Goal: Answer question/provide support: Share knowledge or assist other users

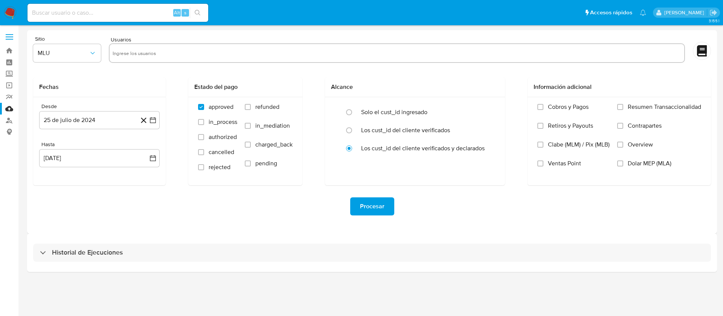
click at [179, 56] on input "text" at bounding box center [397, 53] width 569 height 12
type input "<"
paste input "ESTIMADO JOSE MARIA VAZQUEZ VARGAS Te comunicamos que se ha identificado un cam…"
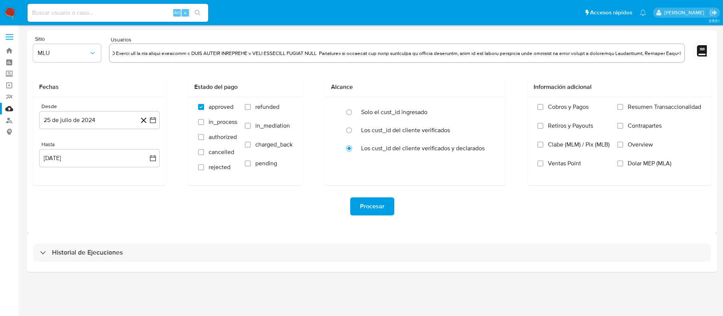
scroll to position [0, 2349]
type input "ESTIMADO JOSE MARIA VAZQUEZ VARGAS Te comunicamos que se ha identificado un cam…"
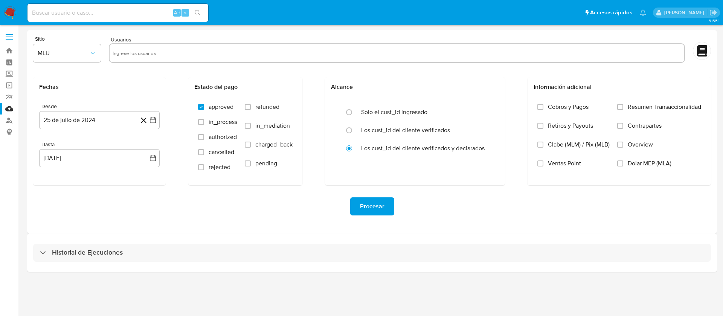
scroll to position [0, 0]
click at [6, 11] on img at bounding box center [10, 12] width 13 height 13
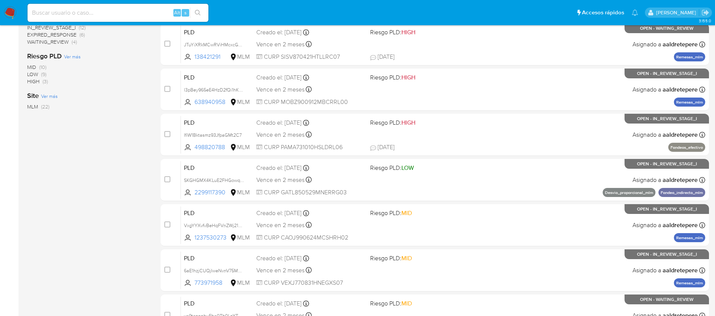
scroll to position [279, 0]
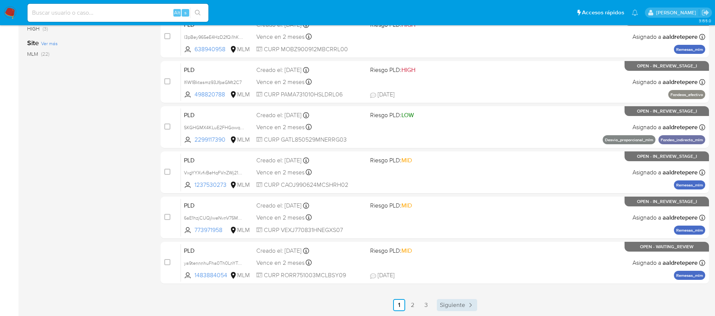
click at [457, 308] on span "Siguiente" at bounding box center [452, 305] width 25 height 6
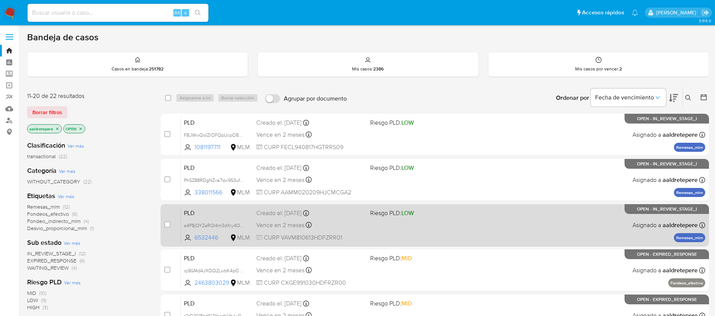
click at [426, 217] on div "PLD a4P8jQYZeRQI4m3dXry4OlEq 6532446 MLM Riesgo PLD: LOW Creado el: 12/08/2025 …" at bounding box center [443, 225] width 524 height 38
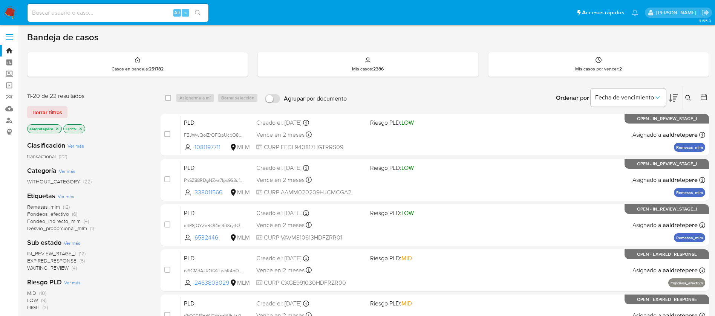
click at [7, 10] on img at bounding box center [10, 12] width 13 height 13
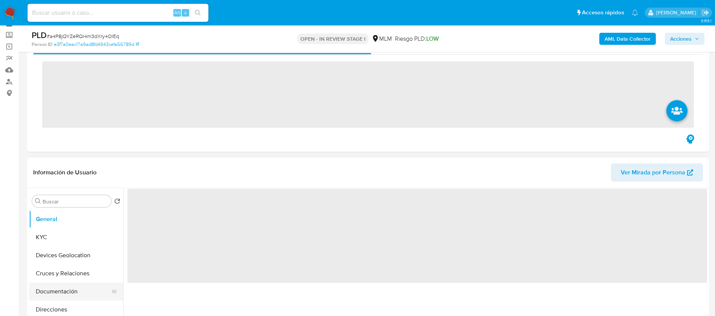
scroll to position [57, 0]
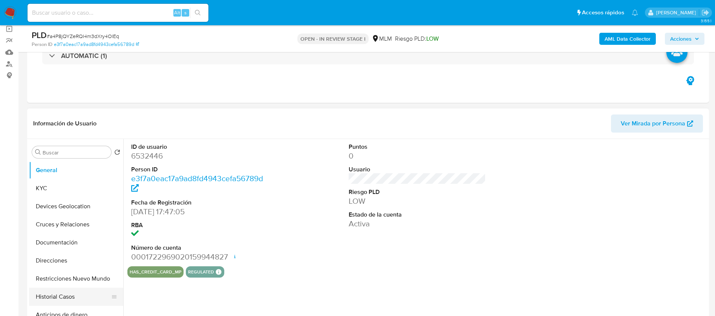
click at [60, 292] on button "Historial Casos" at bounding box center [73, 297] width 88 height 18
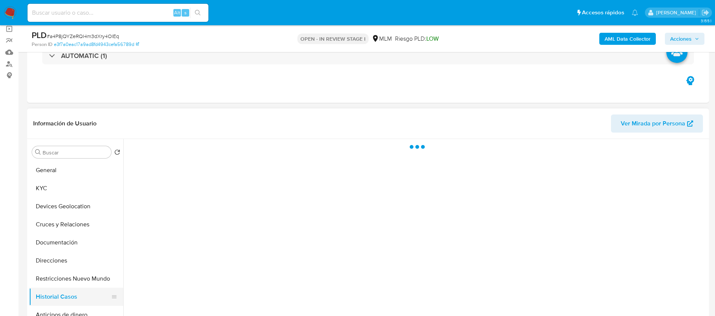
select select "10"
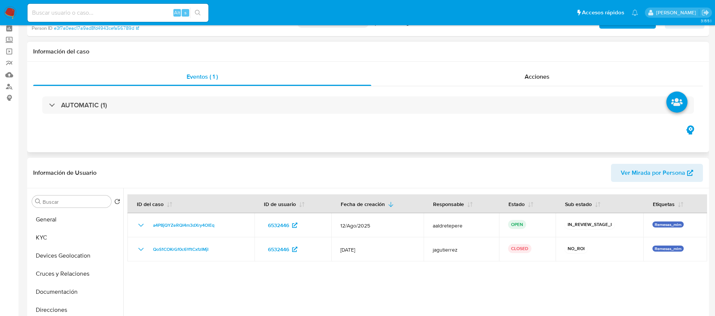
scroll to position [0, 0]
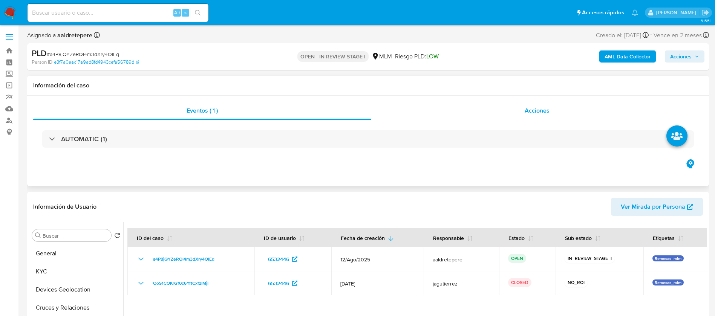
drag, startPoint x: 546, startPoint y: 109, endPoint x: 546, endPoint y: 113, distance: 4.5
click at [546, 111] on span "Acciones" at bounding box center [536, 110] width 25 height 9
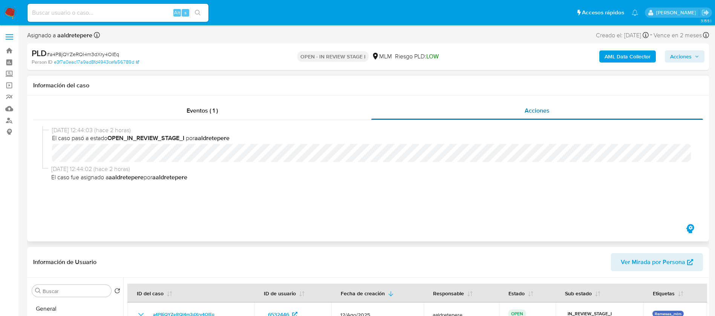
click at [543, 113] on span "Acciones" at bounding box center [536, 110] width 25 height 9
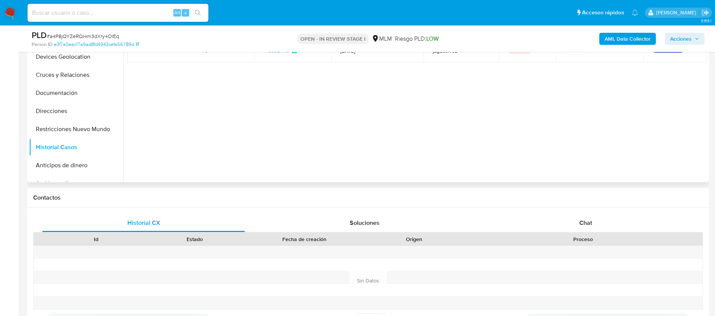
scroll to position [339, 0]
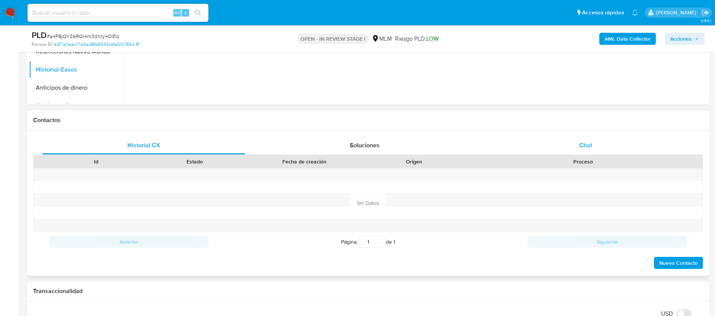
drag, startPoint x: 596, startPoint y: 136, endPoint x: 590, endPoint y: 145, distance: 10.6
click at [596, 137] on div "Chat" at bounding box center [585, 145] width 203 height 18
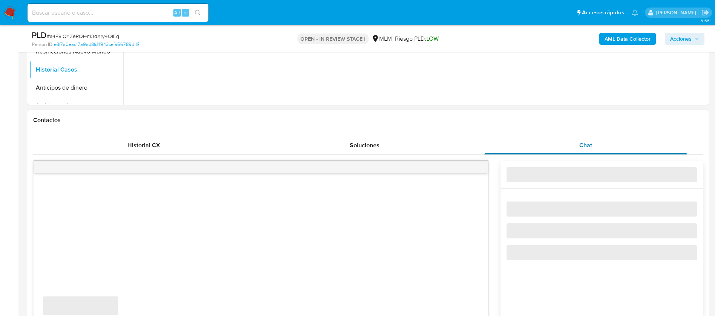
click at [589, 147] on span "Chat" at bounding box center [585, 145] width 13 height 9
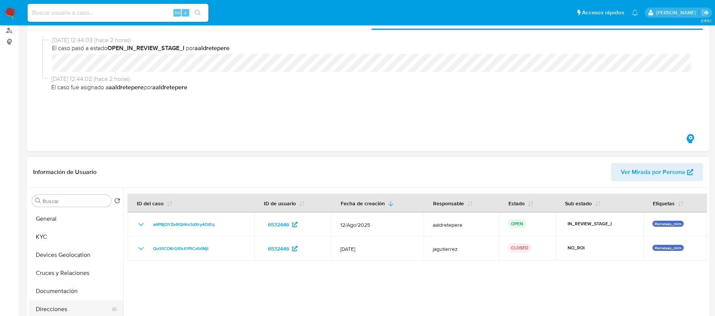
scroll to position [170, 0]
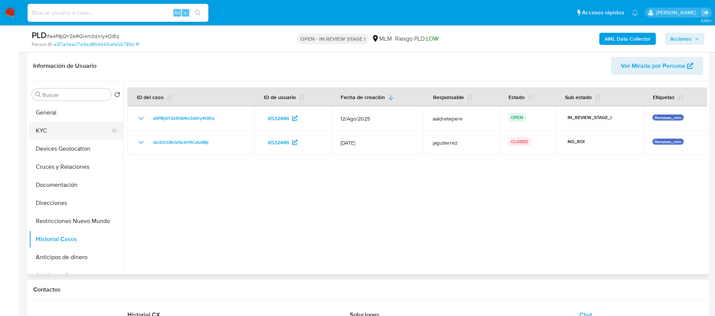
click at [53, 133] on button "KYC" at bounding box center [73, 131] width 88 height 18
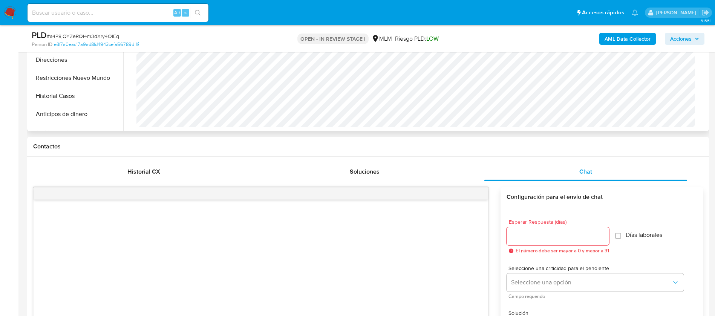
scroll to position [452, 0]
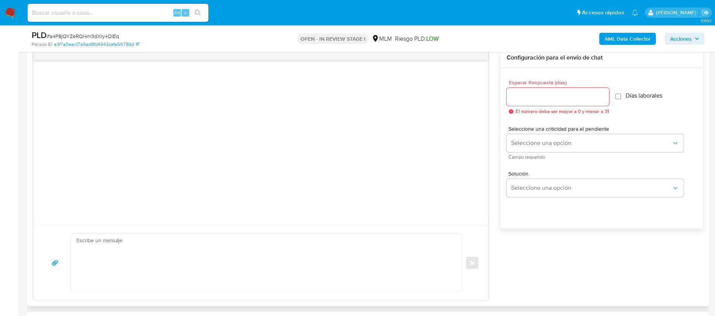
click at [542, 104] on div at bounding box center [557, 97] width 102 height 18
click at [539, 98] on input "Esperar Respuesta (días)" at bounding box center [557, 97] width 102 height 10
type input "5"
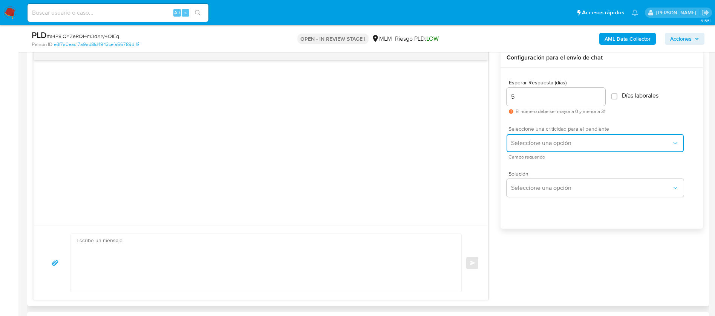
click at [564, 145] on span "Seleccione una opción" at bounding box center [591, 143] width 161 height 8
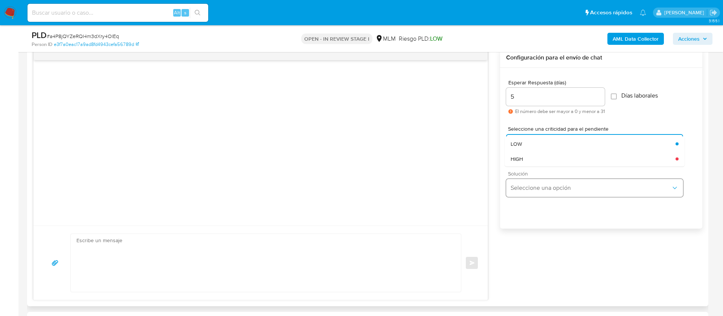
drag, startPoint x: 534, startPoint y: 156, endPoint x: 550, endPoint y: 186, distance: 33.7
click at [534, 157] on div "HIGH" at bounding box center [593, 158] width 165 height 15
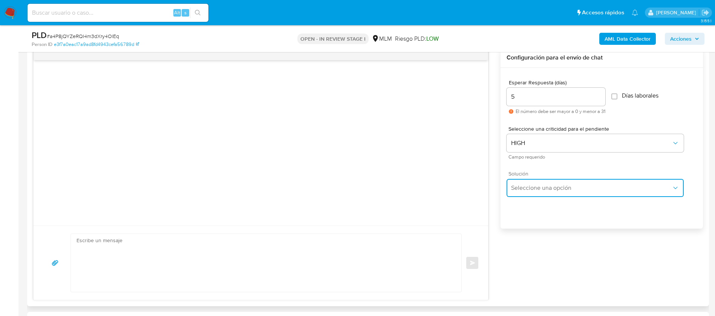
click at [550, 190] on span "Seleccione una opción" at bounding box center [591, 188] width 161 height 8
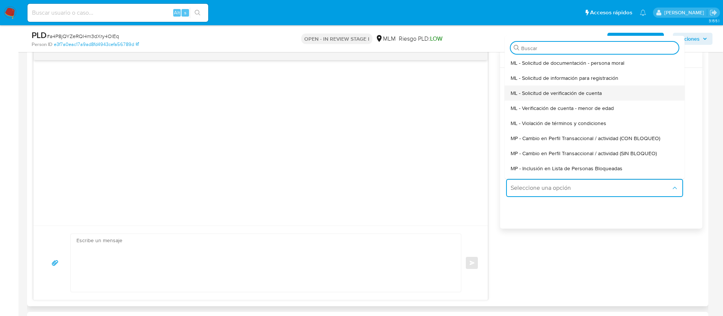
click at [537, 99] on div "ML - Solicitud de verificación de cuenta" at bounding box center [595, 93] width 168 height 15
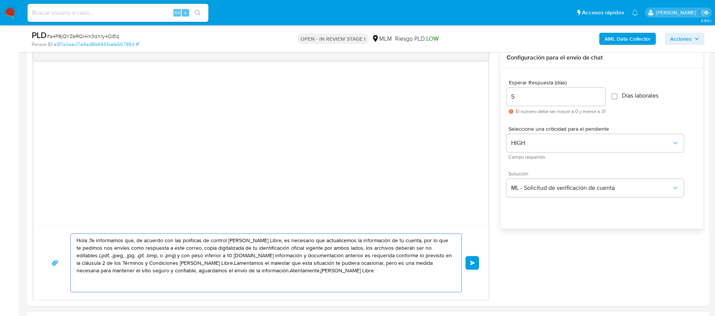
drag, startPoint x: 306, startPoint y: 282, endPoint x: 0, endPoint y: 198, distance: 316.9
paste textarea "ESTIMADO JOSE MARIA VAZQUEZ VARGAS Te comunicamos que se ha identificado un cam…"
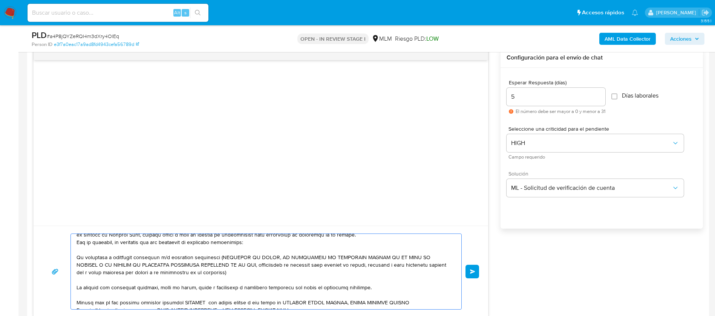
scroll to position [0, 0]
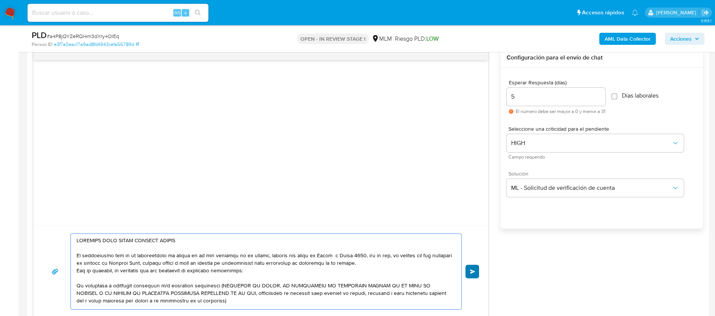
type textarea "ESTIMADO JOSE MARIA VAZQUEZ VARGAS Te comunicamos que se ha identificado un cam…"
click at [466, 274] on button "Enviar" at bounding box center [472, 272] width 14 height 14
click at [474, 273] on div "Enviar" at bounding box center [261, 272] width 436 height 76
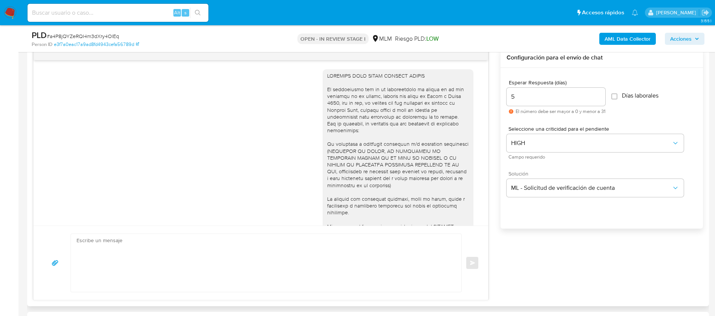
scroll to position [83, 0]
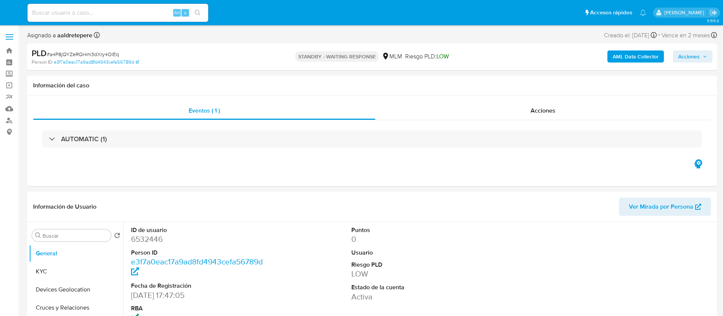
select select "10"
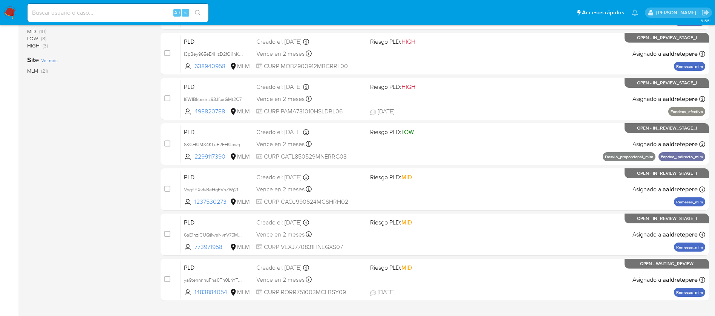
scroll to position [279, 0]
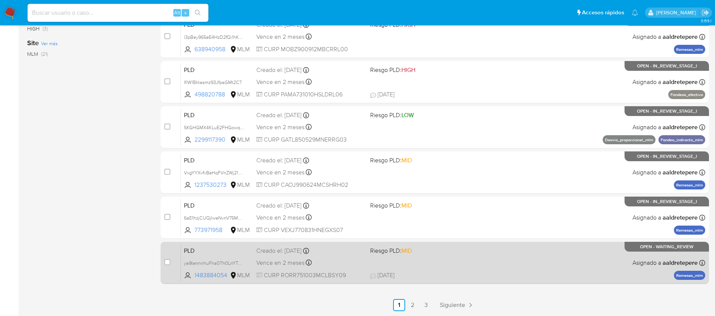
click at [565, 258] on div "PLD ya9tennnhuFha0Th0LnYTuuX 1483884054 MLM Riesgo PLD: MID Creado el: 12/08/20…" at bounding box center [443, 263] width 524 height 38
click at [168, 259] on input "checkbox" at bounding box center [167, 262] width 6 height 6
checkbox input "true"
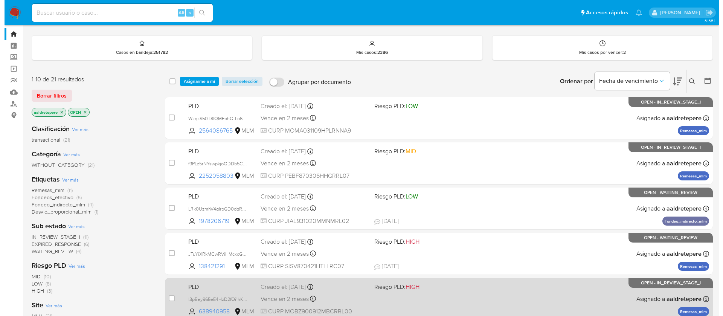
scroll to position [0, 0]
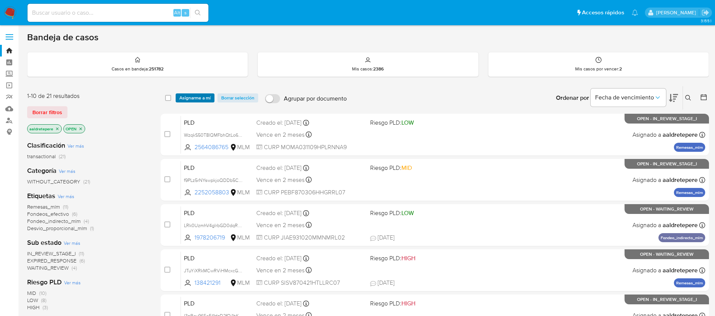
click at [198, 99] on span "Asignarme a mí" at bounding box center [194, 98] width 31 height 8
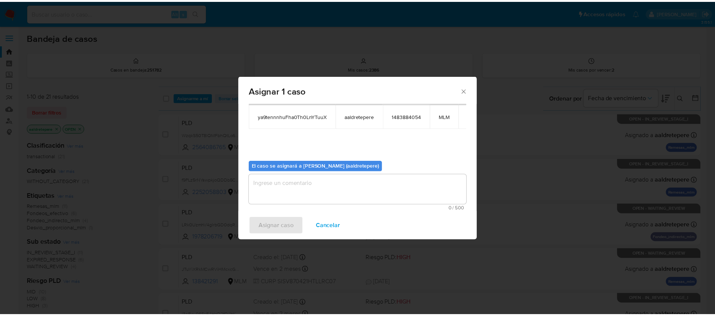
scroll to position [39, 0]
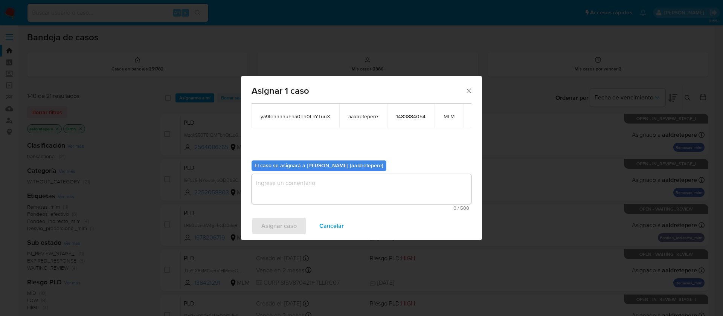
click at [387, 192] on textarea "assign-modal" at bounding box center [362, 189] width 220 height 30
click at [285, 232] on span "Asignar caso" at bounding box center [278, 226] width 35 height 17
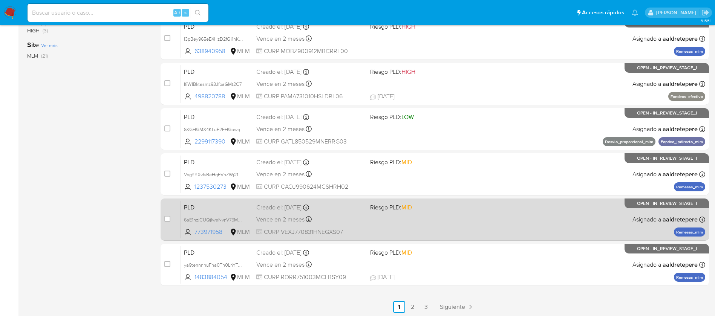
scroll to position [279, 0]
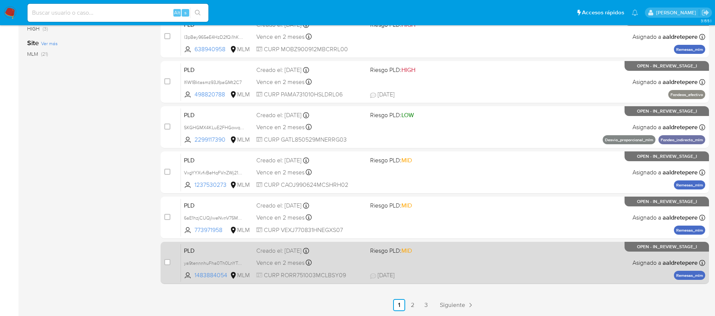
click at [466, 258] on div "PLD ya9tennnhuFha0Th0LnYTuuX 1483884054 MLM Riesgo PLD: MID Creado el: 12/08/20…" at bounding box center [443, 263] width 524 height 38
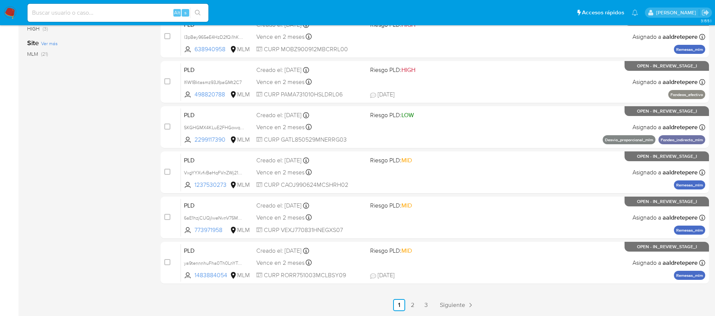
scroll to position [0, 0]
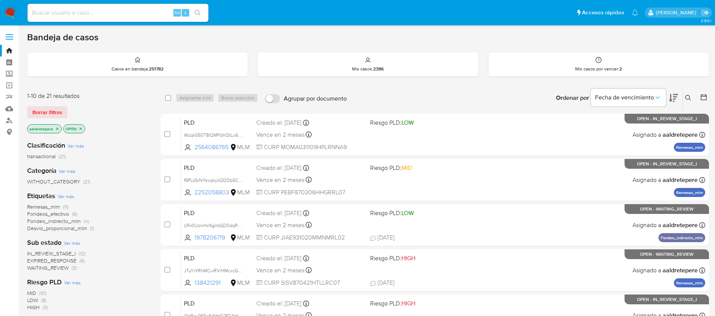
click at [2, 11] on nav "Pausado Ver notificaciones Alt s Accesos rápidos Presiona las siguientes teclas…" at bounding box center [357, 12] width 715 height 25
click at [16, 11] on img at bounding box center [10, 12] width 13 height 13
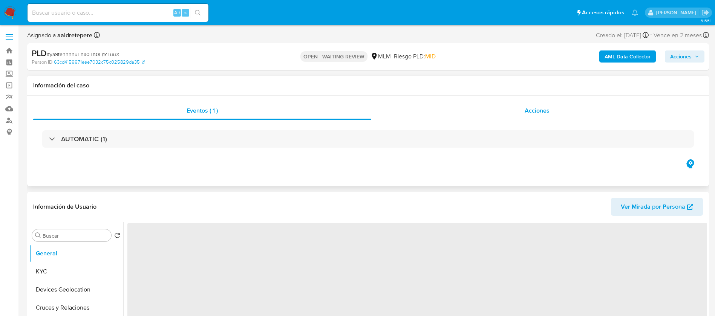
click at [553, 113] on div "Acciones" at bounding box center [537, 111] width 332 height 18
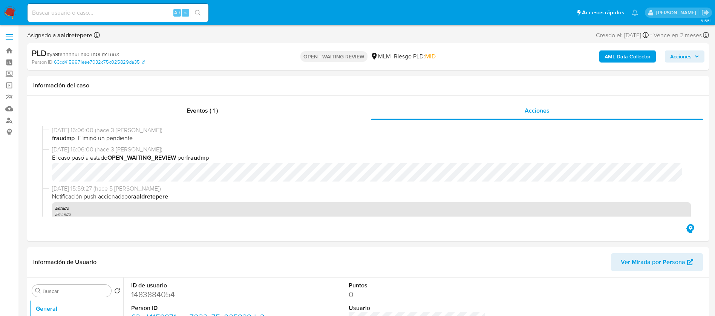
scroll to position [113, 0]
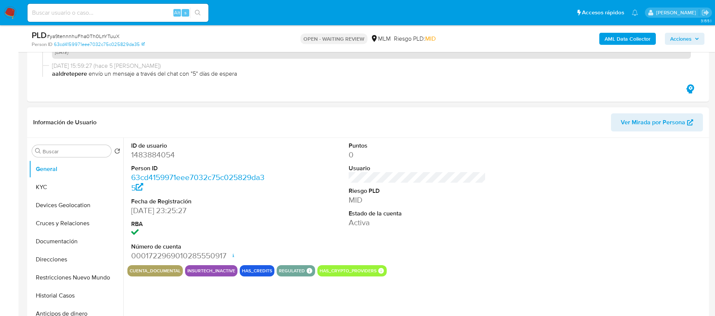
select select "10"
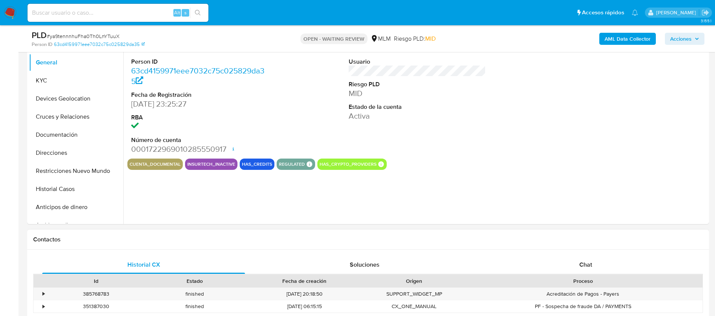
scroll to position [226, 0]
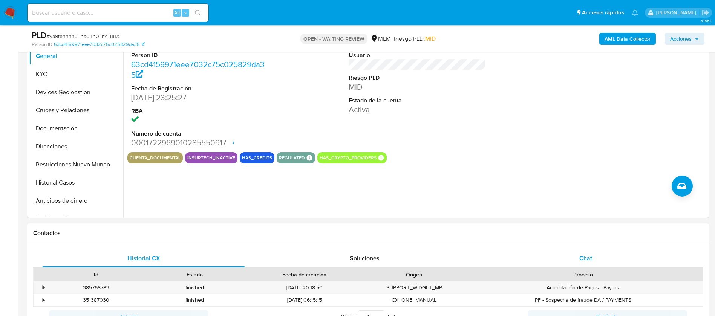
click at [595, 257] on div "Chat" at bounding box center [585, 258] width 203 height 18
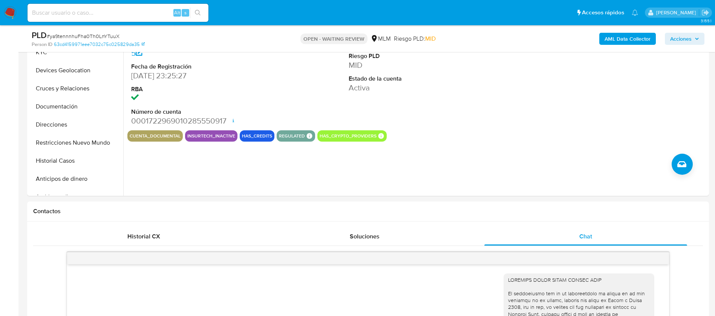
scroll to position [170, 0]
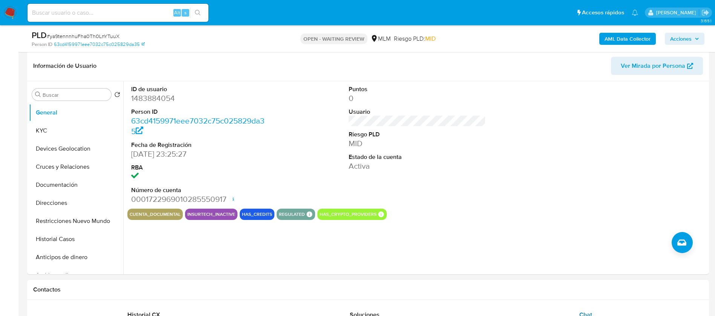
drag, startPoint x: 64, startPoint y: 133, endPoint x: 485, endPoint y: 315, distance: 459.0
click at [66, 134] on button "KYC" at bounding box center [76, 131] width 94 height 18
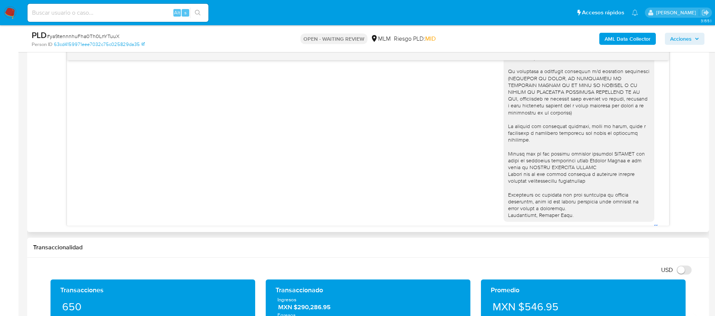
scroll to position [0, 0]
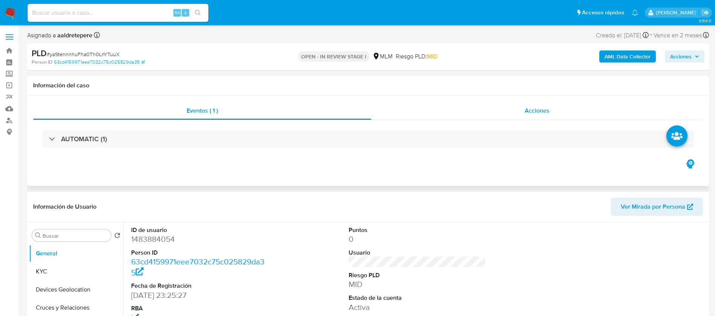
click at [532, 106] on div "Acciones" at bounding box center [537, 111] width 332 height 18
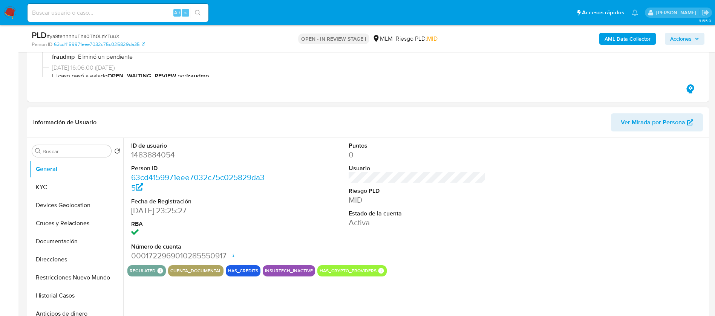
select select "10"
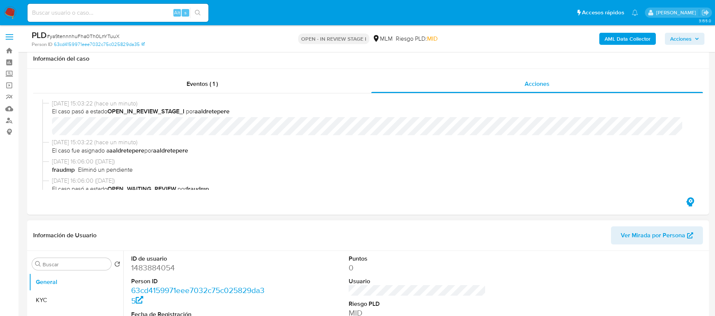
scroll to position [57, 0]
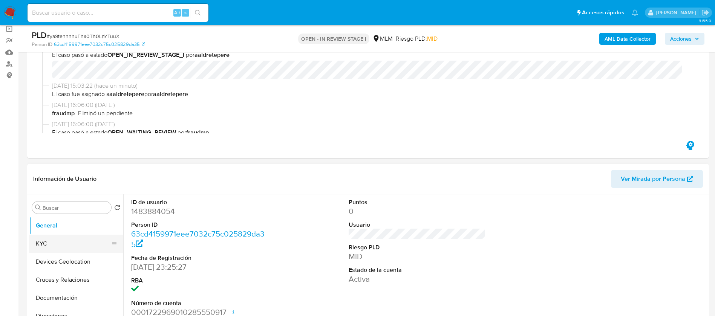
click at [61, 246] on button "KYC" at bounding box center [73, 244] width 88 height 18
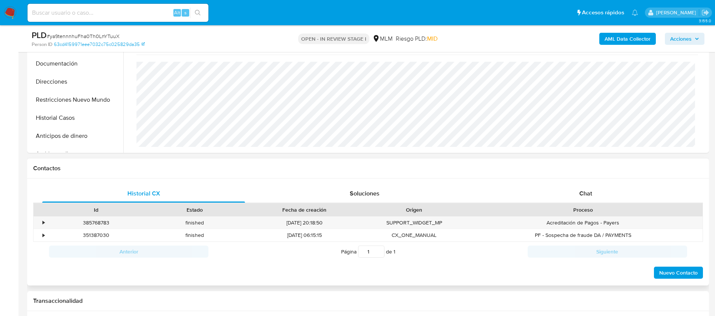
scroll to position [339, 0]
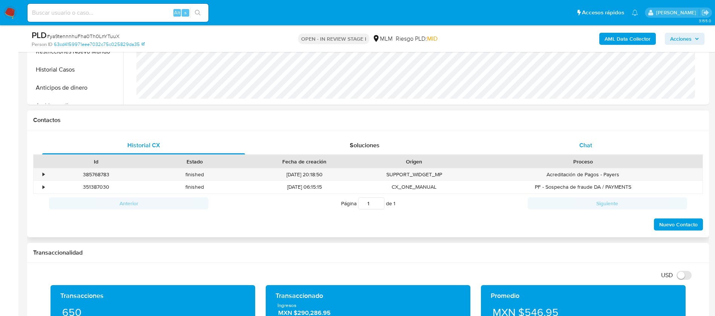
drag, startPoint x: 590, startPoint y: 141, endPoint x: 586, endPoint y: 153, distance: 12.4
click at [589, 141] on span "Chat" at bounding box center [585, 145] width 13 height 9
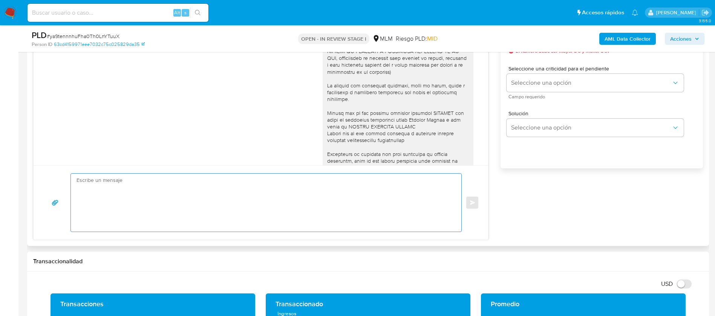
scroll to position [113, 0]
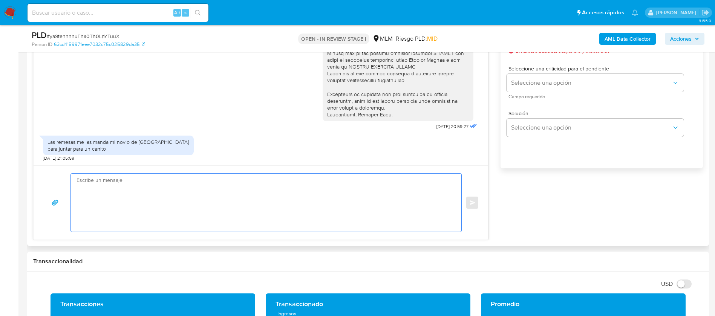
drag, startPoint x: 319, startPoint y: 189, endPoint x: 384, endPoint y: 113, distance: 100.5
click at [383, 114] on div at bounding box center [398, 8] width 142 height 219
click at [384, 113] on div at bounding box center [398, 8] width 142 height 219
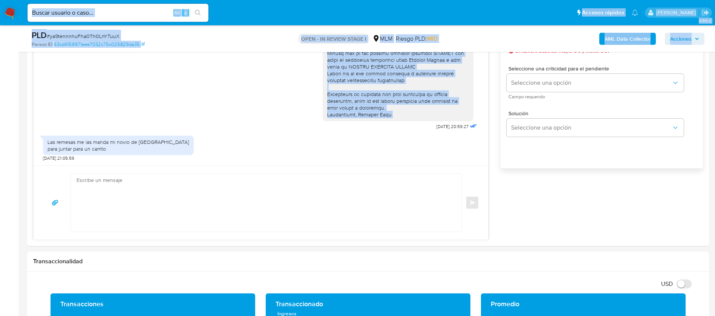
drag, startPoint x: 389, startPoint y: 116, endPoint x: 343, endPoint y: 17, distance: 109.2
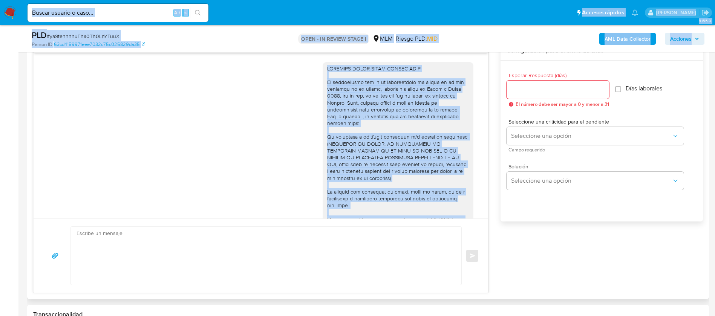
scroll to position [399, 0]
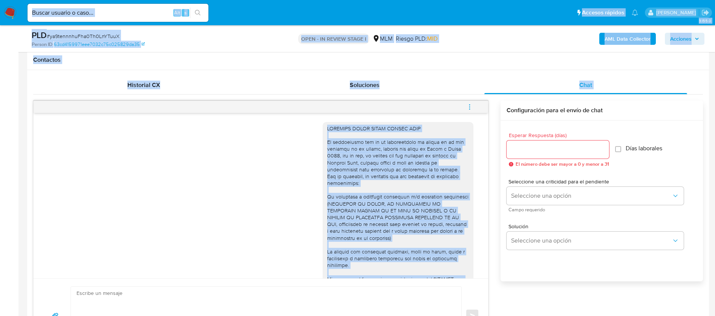
click at [342, 150] on div at bounding box center [398, 234] width 142 height 219
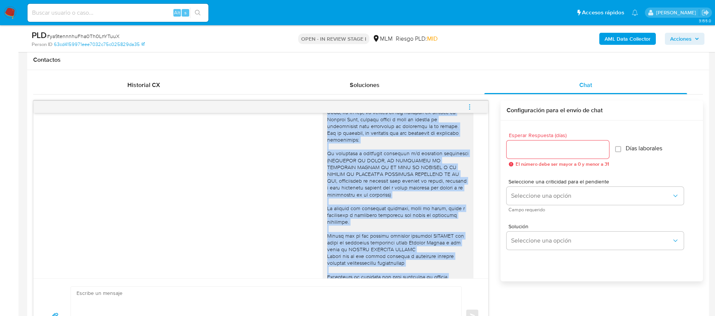
scroll to position [113, 0]
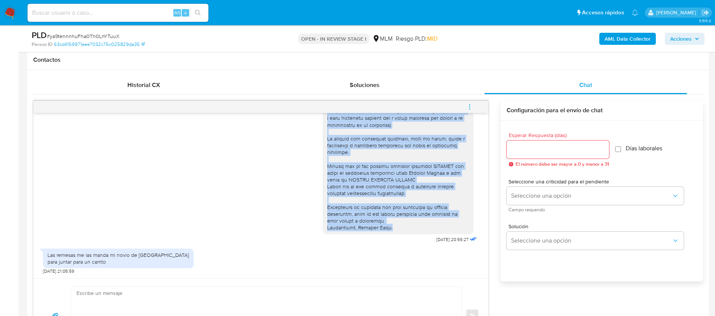
drag, startPoint x: 318, startPoint y: 128, endPoint x: 412, endPoint y: 229, distance: 138.4
click at [412, 229] on div at bounding box center [398, 121] width 142 height 219
copy div "ESTIMADA MARIA REYES ROBLES RIOS Te comunicamos que se ha identificado un cambi…"
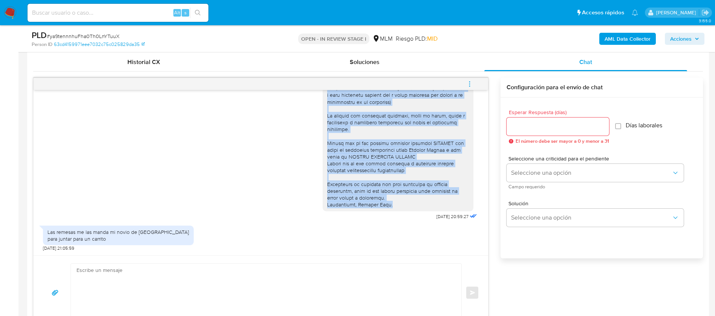
scroll to position [625, 0]
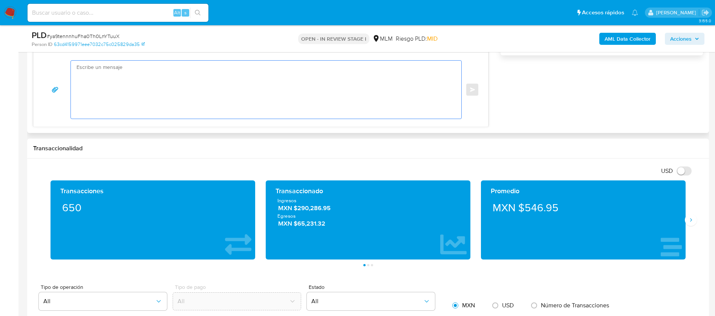
click at [179, 95] on textarea at bounding box center [263, 90] width 375 height 58
paste textarea "ESTIMADA MARIA REYES ROBLES RIOS Te comunicamos que se ha identificado un cambi…"
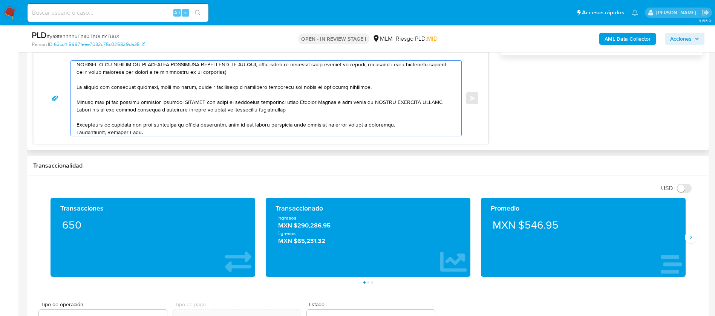
scroll to position [0, 0]
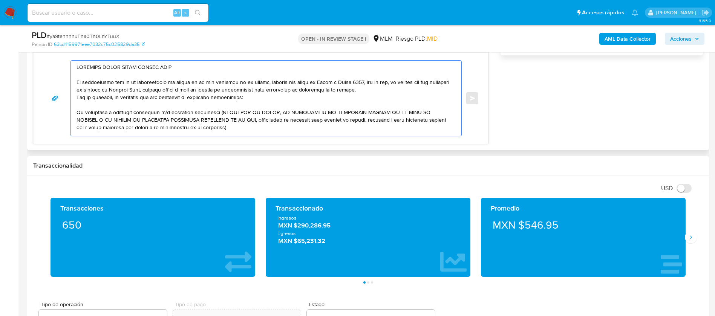
drag, startPoint x: 251, startPoint y: 130, endPoint x: 59, endPoint y: 77, distance: 198.8
click at [59, 77] on div "Enviar" at bounding box center [261, 98] width 436 height 76
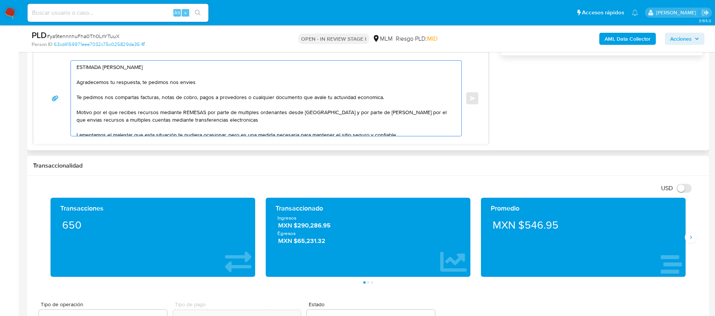
drag, startPoint x: 193, startPoint y: 84, endPoint x: 177, endPoint y: 84, distance: 16.2
click at [177, 84] on textarea "ESTIMADA MARIA REYES ROBLES RIOS Agradecemos tu respuesta, te pedimos nos envie…" at bounding box center [263, 98] width 375 height 75
drag, startPoint x: 127, startPoint y: 105, endPoint x: 237, endPoint y: 110, distance: 109.8
click at [135, 105] on textarea "ESTIMADA MARIA REYES ROBLES RIOS Agradecemos tu respuesta, te pedimos nos ayude…" at bounding box center [263, 98] width 375 height 75
click at [393, 101] on textarea "ESTIMADA MARIA REYES ROBLES RIOS Agradecemos tu respuesta, te pedimos nos ayude…" at bounding box center [263, 98] width 375 height 75
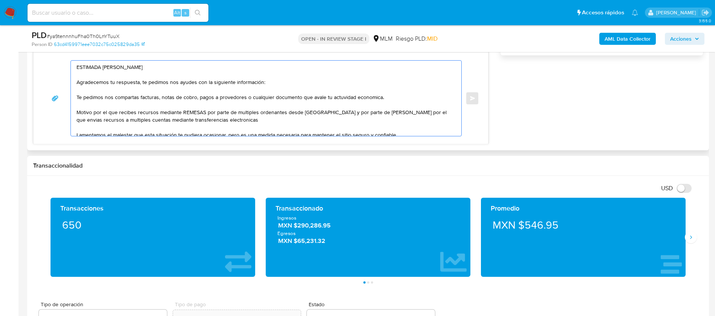
drag, startPoint x: 133, startPoint y: 101, endPoint x: 416, endPoint y: 99, distance: 283.3
click at [416, 99] on textarea "ESTIMADA MARIA REYES ROBLES RIOS Agradecemos tu respuesta, te pedimos nos ayude…" at bounding box center [263, 98] width 375 height 75
drag, startPoint x: 135, startPoint y: 118, endPoint x: 217, endPoint y: 118, distance: 81.4
click at [137, 118] on textarea "ESTIMADA MARIA REYES ROBLES RIOS Agradecemos tu respuesta, te pedimos nos ayude…" at bounding box center [263, 98] width 375 height 75
drag, startPoint x: 337, startPoint y: 112, endPoint x: 482, endPoint y: 115, distance: 144.7
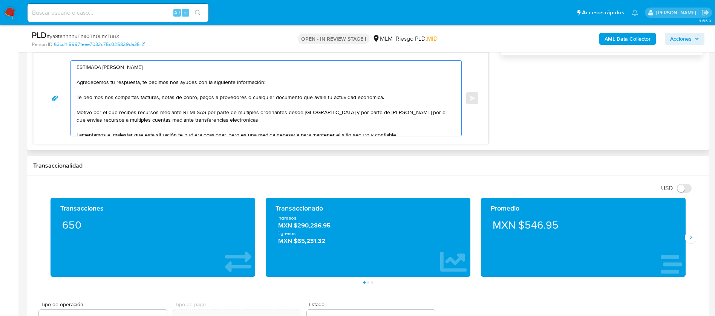
click at [482, 115] on div "ESTIMADA MARIA REYES ROBLES RIOS Agradecemos tu respuesta, te pedimos nos ayude…" at bounding box center [261, 98] width 454 height 92
drag, startPoint x: 283, startPoint y: 111, endPoint x: 236, endPoint y: 115, distance: 47.7
click at [236, 115] on textarea "ESTIMADA MARIA REYES ROBLES RIOS Agradecemos tu respuesta, te pedimos nos ayude…" at bounding box center [263, 98] width 375 height 75
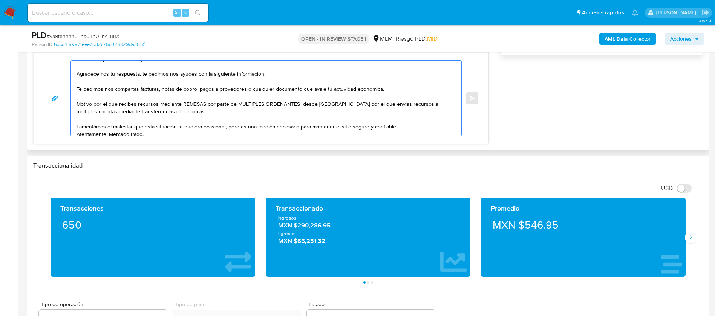
drag, startPoint x: 77, startPoint y: 116, endPoint x: 303, endPoint y: 121, distance: 225.4
click at [290, 128] on textarea "ESTIMADA MARIA REYES ROBLES RIOS Agradecemos tu respuesta, te pedimos nos ayude…" at bounding box center [263, 98] width 375 height 75
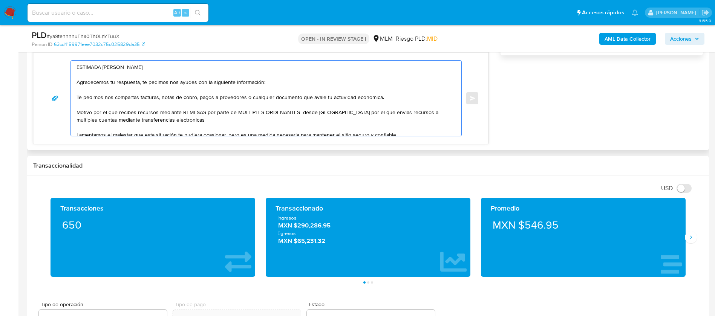
click at [301, 89] on textarea "ESTIMADA MARIA REYES ROBLES RIOS Agradecemos tu respuesta, te pedimos nos ayude…" at bounding box center [263, 98] width 375 height 75
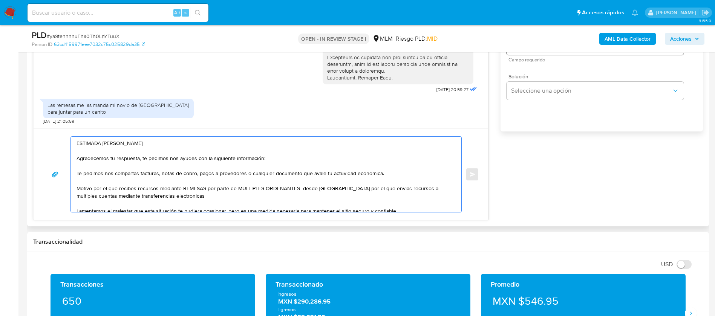
scroll to position [456, 0]
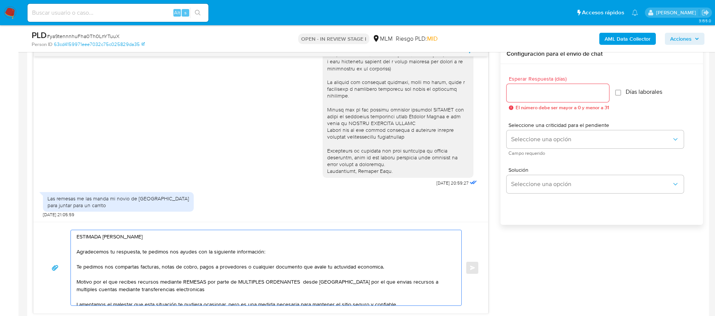
type textarea "ESTIMADA MARIA REYES ROBLES RIOS Agradecemos tu respuesta, te pedimos nos ayude…"
click at [537, 92] on input "Esperar Respuesta (días)" at bounding box center [557, 93] width 102 height 10
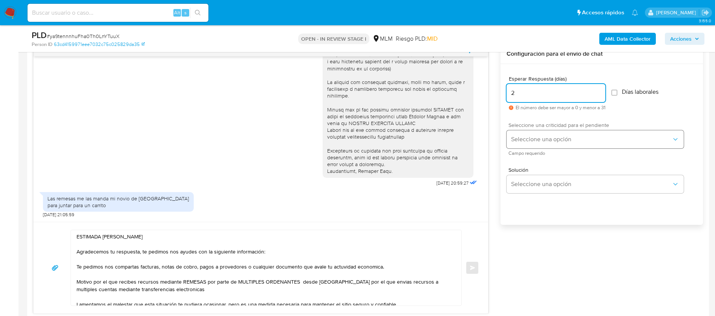
type input "2"
click at [522, 137] on span "Seleccione una opción" at bounding box center [591, 140] width 161 height 8
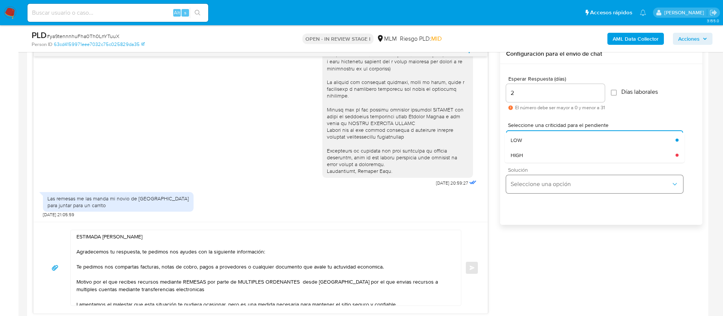
drag, startPoint x: 534, startPoint y: 154, endPoint x: 533, endPoint y: 179, distance: 24.5
click at [534, 154] on div "HIGH" at bounding box center [593, 155] width 165 height 15
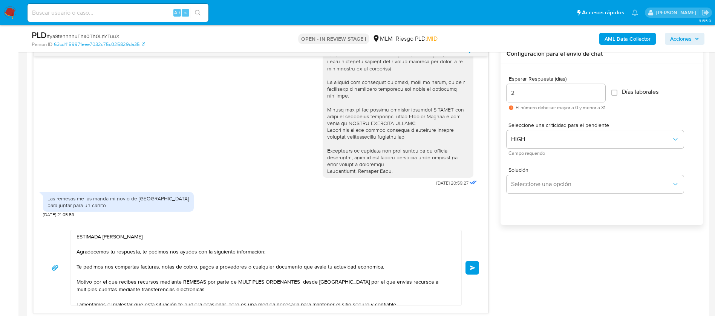
click at [469, 268] on button "Enviar" at bounding box center [472, 268] width 14 height 14
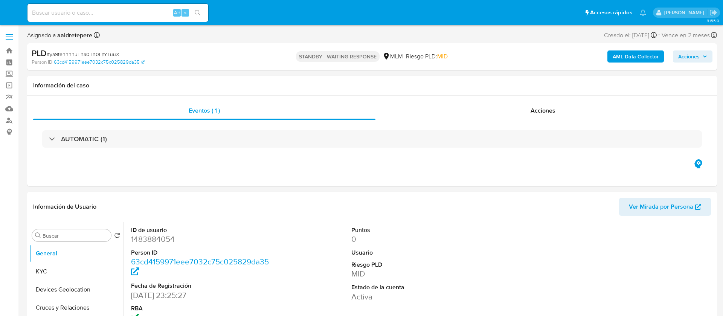
select select "10"
